Goal: Find specific page/section: Find specific page/section

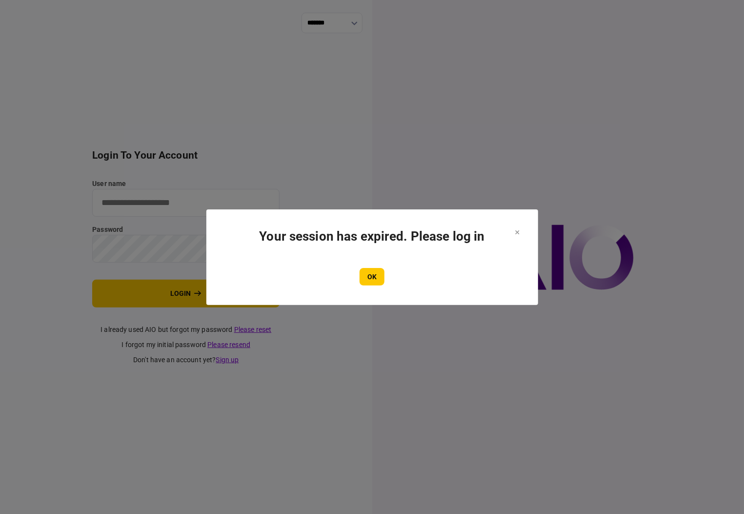
drag, startPoint x: 370, startPoint y: 283, endPoint x: 367, endPoint y: 262, distance: 21.2
click at [370, 283] on button "OK" at bounding box center [372, 277] width 25 height 18
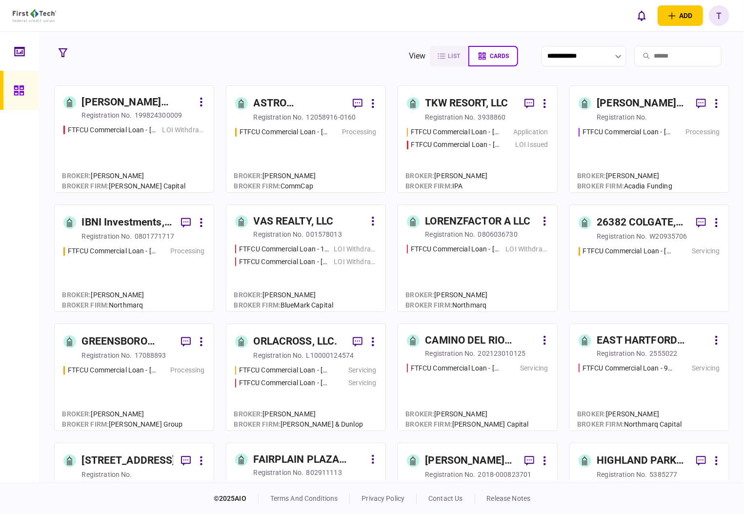
click at [108, 223] on div "IBNI Investments, LLC" at bounding box center [127, 223] width 91 height 16
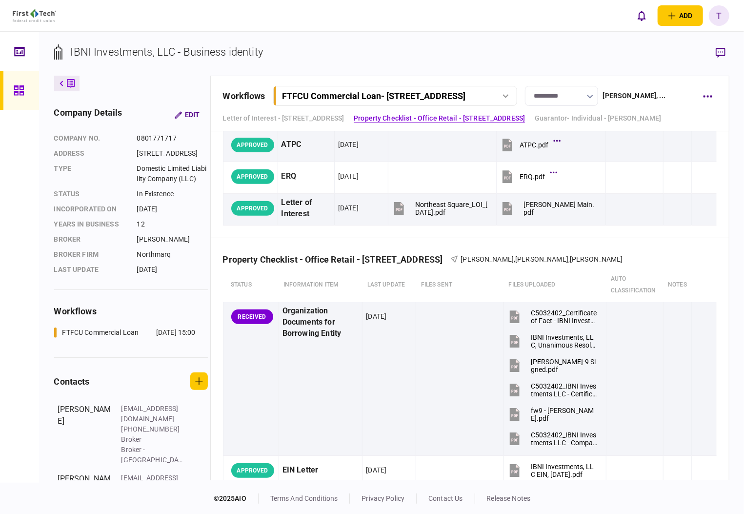
scroll to position [260, 0]
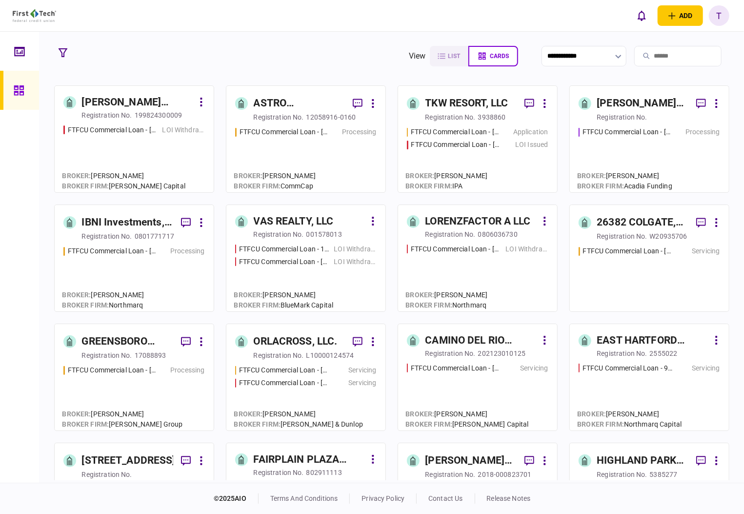
click at [277, 103] on div "ASTRO PROPERTIES LLC" at bounding box center [299, 104] width 91 height 16
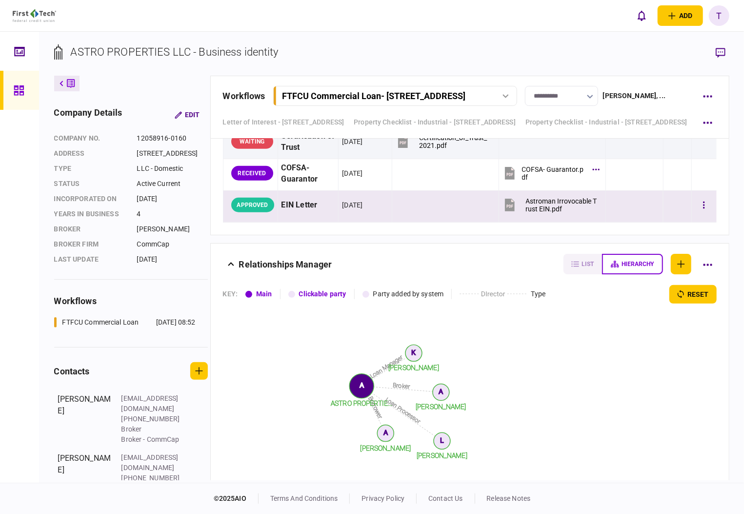
scroll to position [2733, 0]
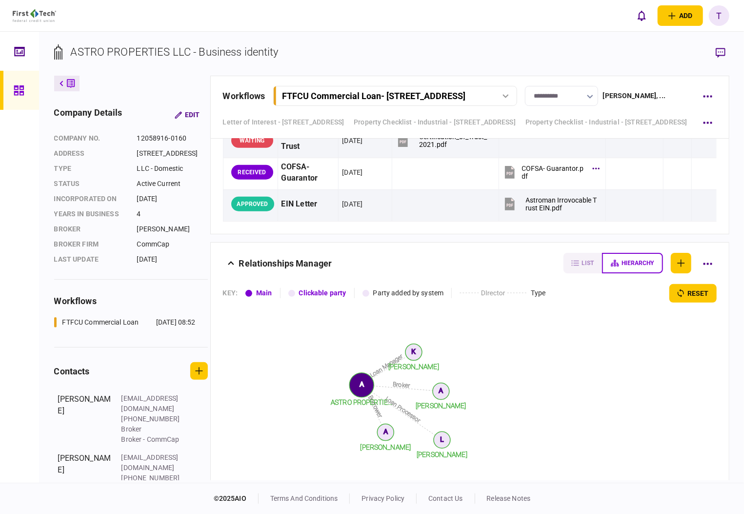
click at [461, 55] on section "ASTRO PROPERTIES LLC - Business identity" at bounding box center [391, 60] width 675 height 32
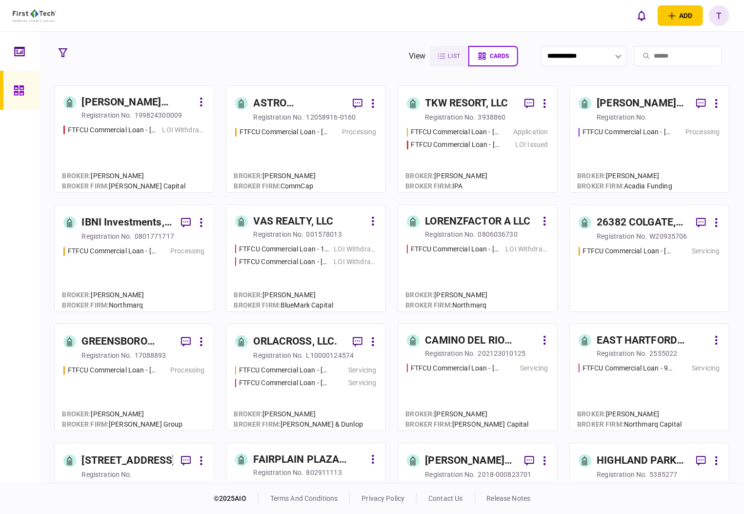
click at [264, 100] on div "ASTRO PROPERTIES LLC" at bounding box center [299, 104] width 91 height 16
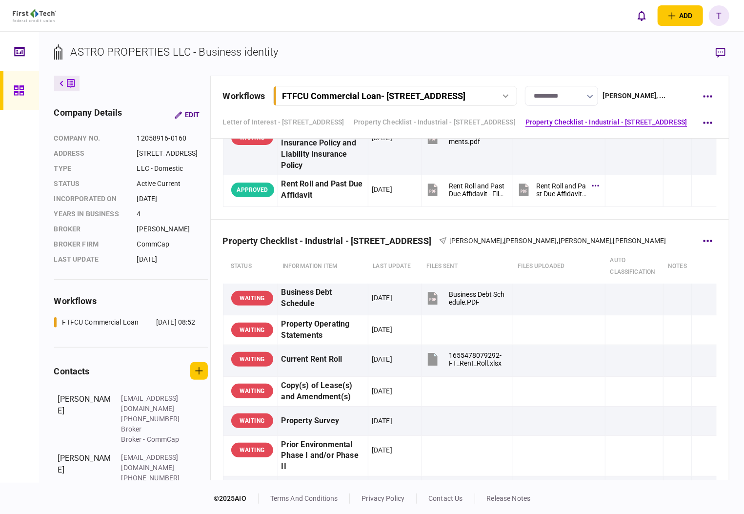
scroll to position [1691, 0]
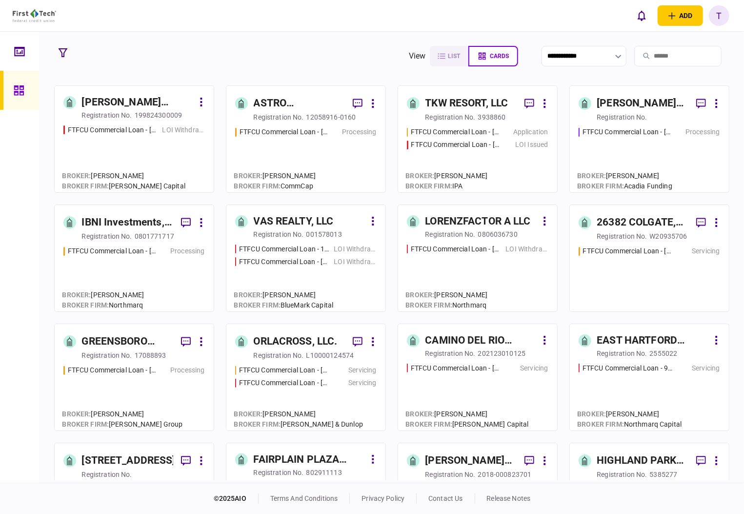
click at [121, 221] on div "IBNI Investments, LLC" at bounding box center [127, 223] width 91 height 16
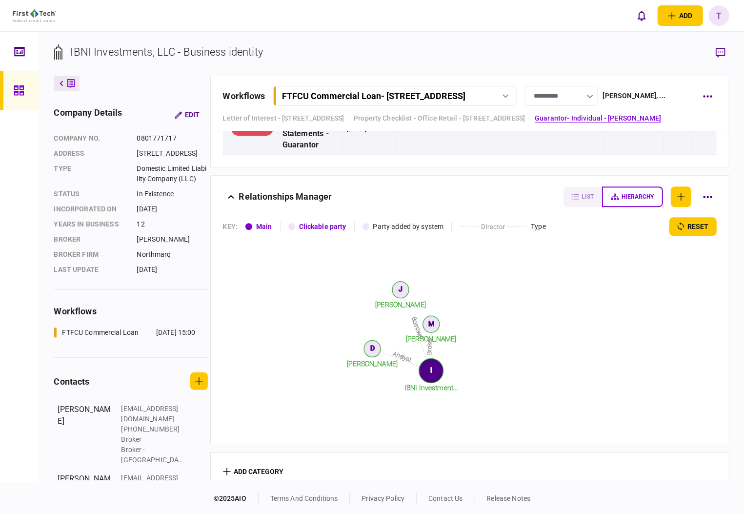
scroll to position [1726, 0]
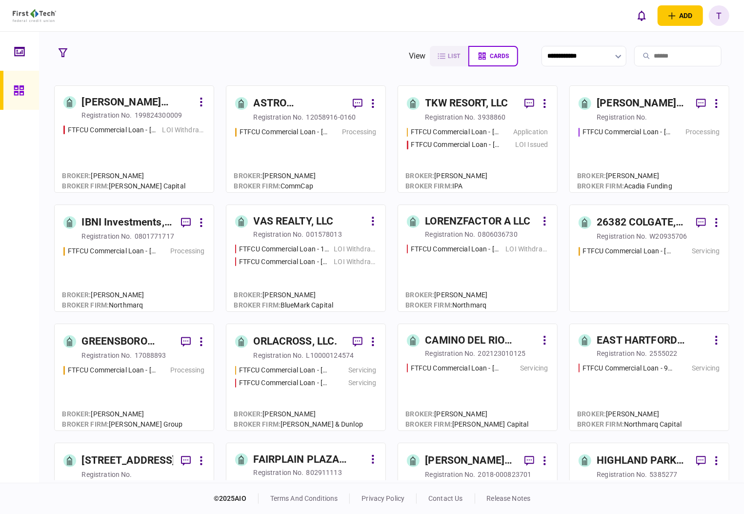
click at [616, 103] on div "[PERSON_NAME] Regency Partners LLC" at bounding box center [642, 104] width 91 height 16
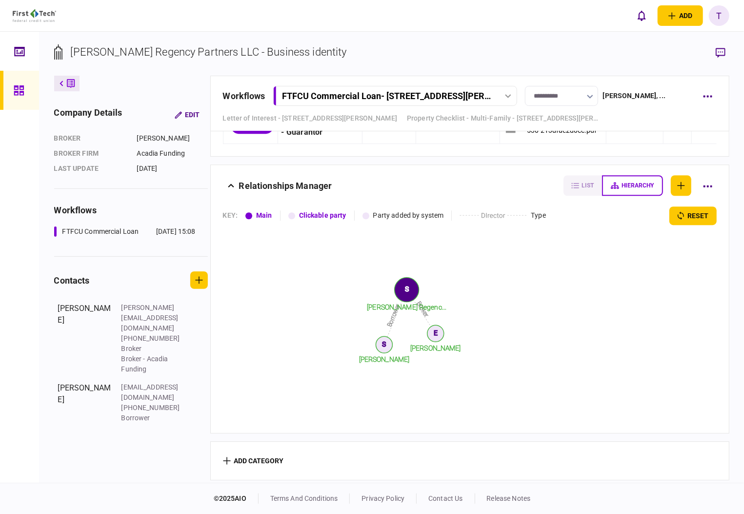
scroll to position [1718, 0]
click at [305, 285] on icon "Broker Borrower [PERSON_NAME] [PERSON_NAME] Regenc... E S S" at bounding box center [409, 322] width 372 height 195
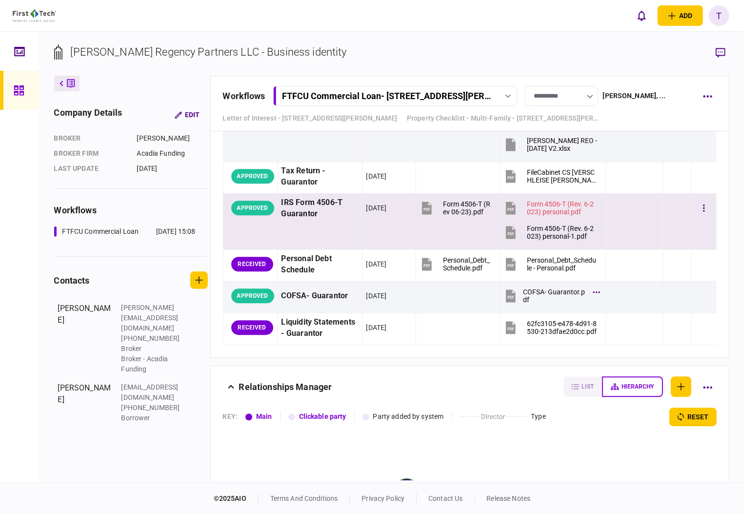
scroll to position [1458, 0]
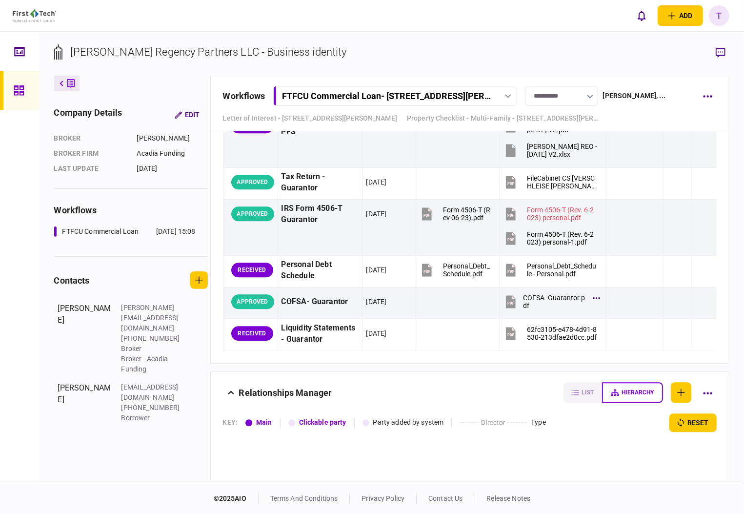
click at [153, 65] on div "[PERSON_NAME] Regency Partners LLC - Business identity" at bounding box center [200, 60] width 293 height 32
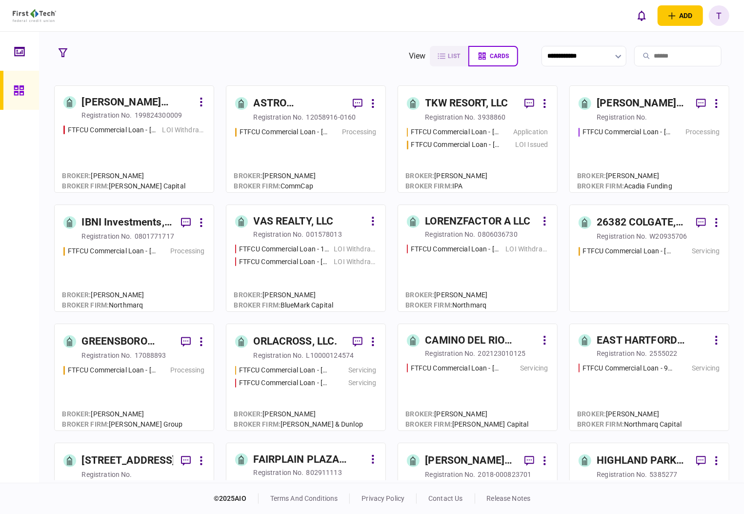
click at [113, 221] on div "IBNI Investments, LLC" at bounding box center [127, 223] width 91 height 16
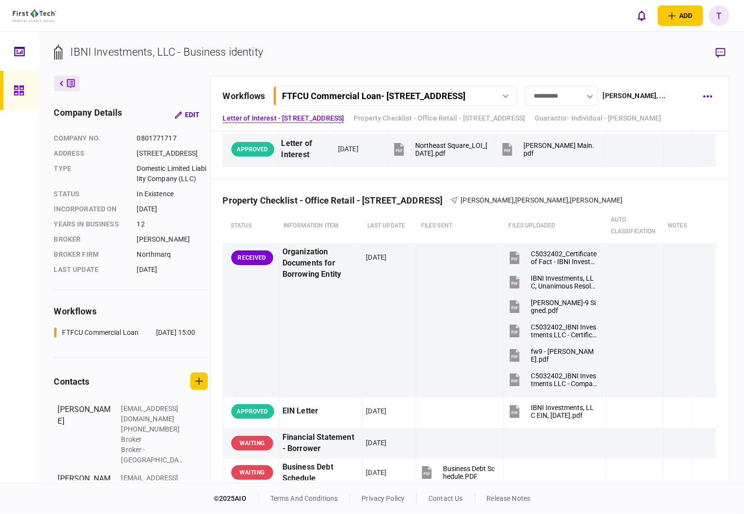
scroll to position [325, 0]
